Goal: Complete application form

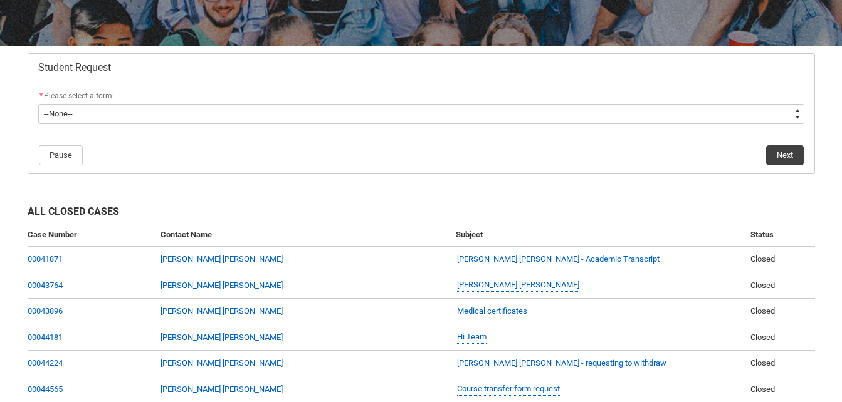
scroll to position [197, 0]
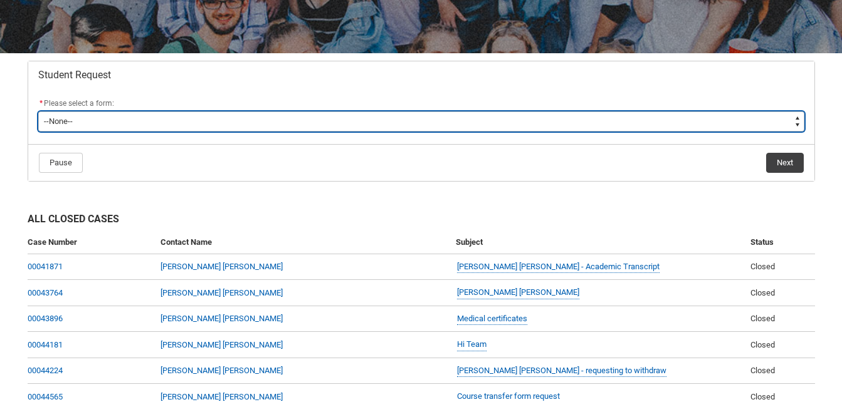
click at [130, 122] on select "--None-- Academic Transcript Application to Appeal Assignment Extension Change …" at bounding box center [421, 122] width 766 height 20
type lightning-select "Course_Transfer_Choice"
click at [38, 112] on select "--None-- Academic Transcript Application to Appeal Assignment Extension Change …" at bounding box center [421, 122] width 766 height 20
select select "Course_Transfer_Choice"
click at [88, 122] on select "--None-- Academic Transcript Application to Appeal Assignment Extension Change …" at bounding box center [421, 122] width 766 height 20
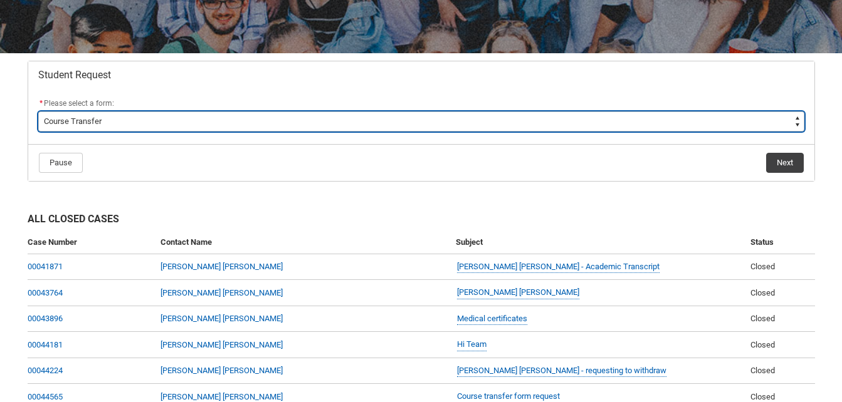
click at [38, 112] on select "--None-- Academic Transcript Application to Appeal Assignment Extension Change …" at bounding box center [421, 122] width 766 height 20
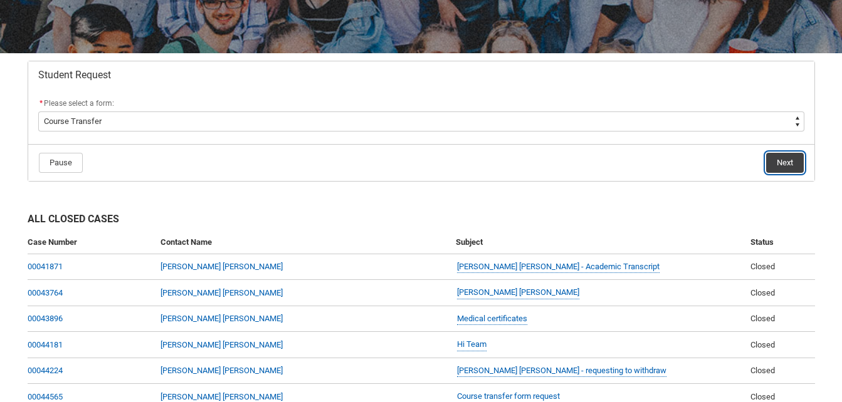
click at [784, 165] on button "Next" at bounding box center [785, 163] width 38 height 20
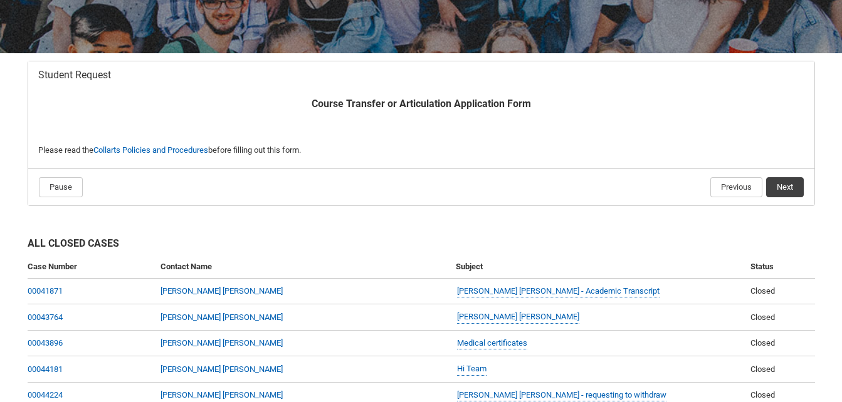
scroll to position [134, 0]
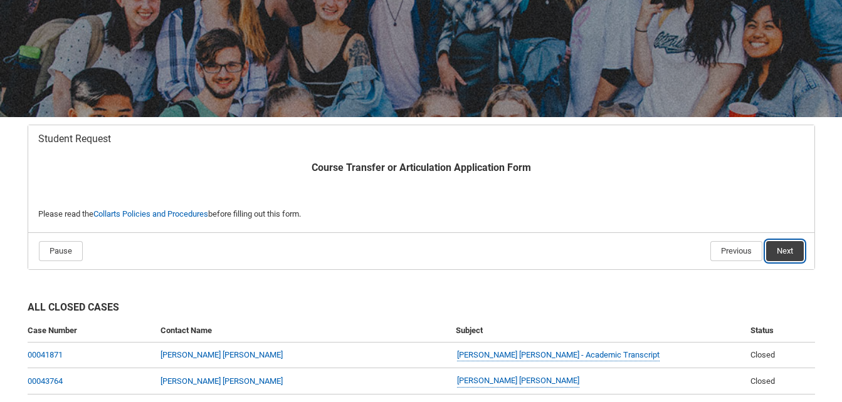
click at [787, 252] on button "Next" at bounding box center [785, 251] width 38 height 20
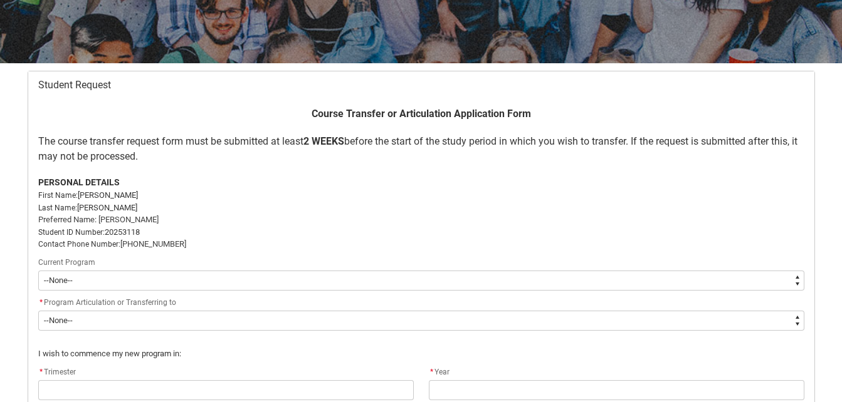
scroll to position [195, 0]
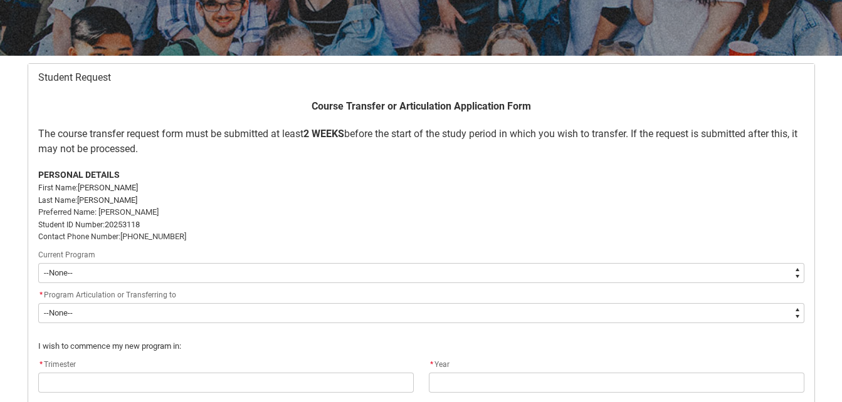
click at [70, 273] on select "--None-- Diploma of Screen & Media" at bounding box center [421, 273] width 766 height 20
type lightning-select "recordPicklist_ProgramEnrollment.a0jOZ000004q06TYAQ"
click at [38, 263] on select "--None-- Diploma of Screen & Media" at bounding box center [421, 273] width 766 height 20
select select "recordPicklist_ProgramEnrollment.a0jOZ000004q06TYAQ"
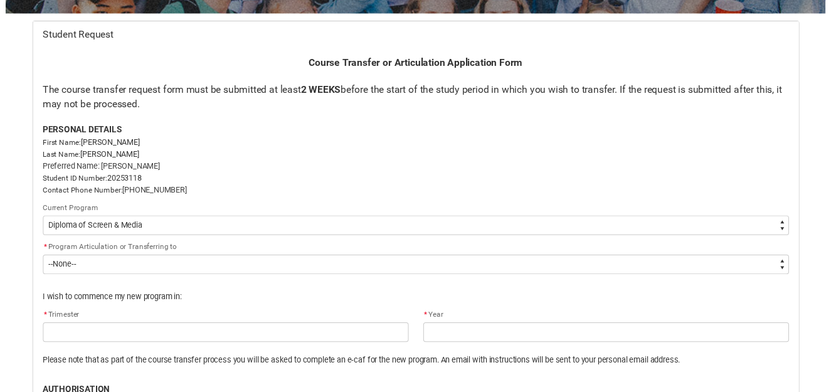
scroll to position [239, 0]
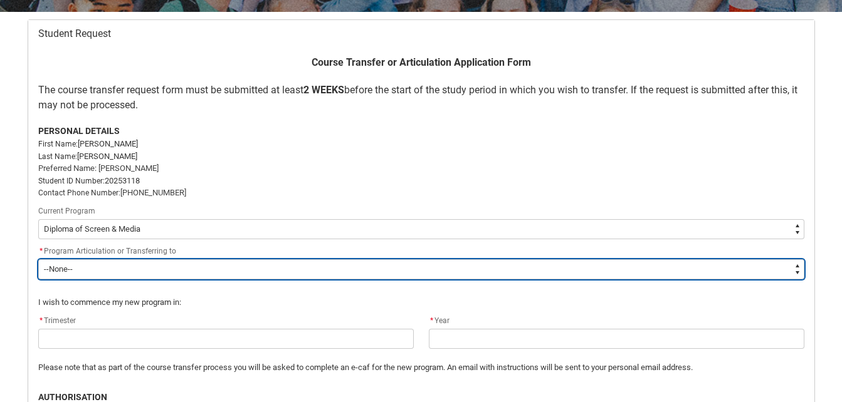
click at [75, 269] on select "--None-- Bachelor of Arts (Music Production) Bachelor of Design (Fashion & Sust…" at bounding box center [421, 270] width 766 height 20
type lightning-select "recordPicklist_Program.001OZ0000040kDSYAY"
click at [38, 260] on select "--None-- Bachelor of Arts (Music Production) Bachelor of Design (Fashion & Sust…" at bounding box center [421, 270] width 766 height 20
select select "recordPicklist_Program.001OZ0000040kDSYAY"
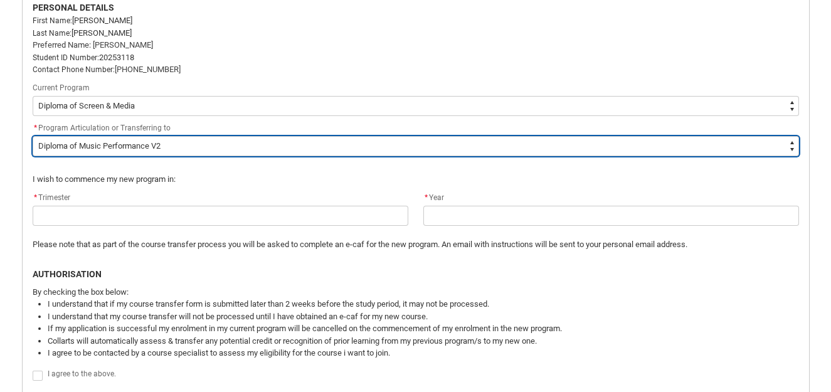
scroll to position [364, 0]
click at [78, 142] on select "--None-- Bachelor of Arts (Music Production) Bachelor of Design (Fashion & Sust…" at bounding box center [416, 145] width 766 height 20
click at [352, 139] on select "--None-- Bachelor of Arts (Music Production) Bachelor of Design (Fashion & Sust…" at bounding box center [416, 145] width 766 height 20
